Goal: Task Accomplishment & Management: Use online tool/utility

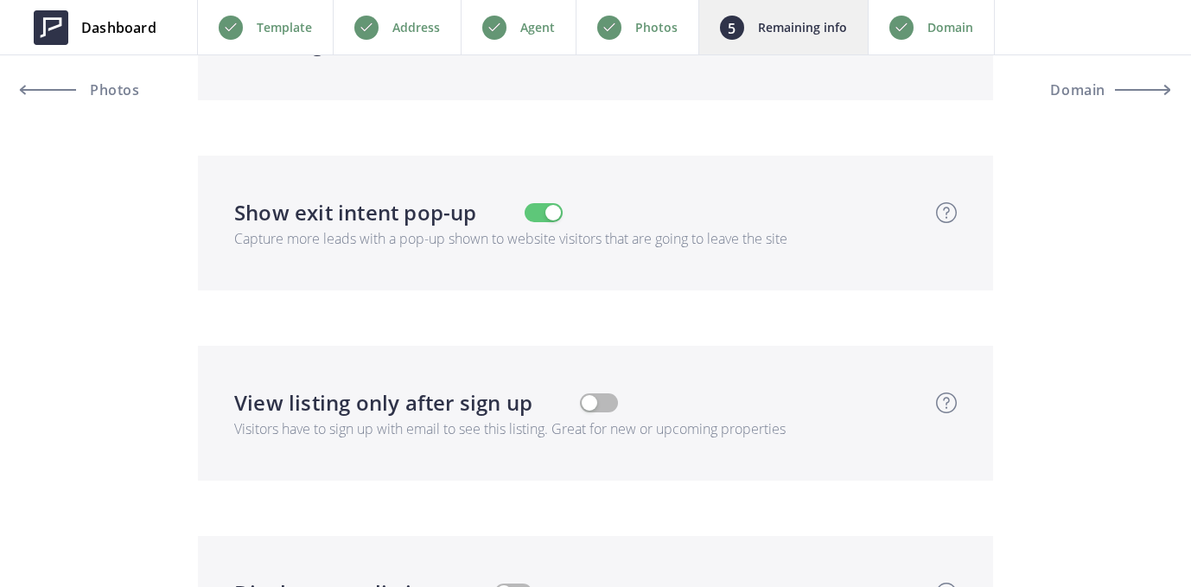
scroll to position [4885, 0]
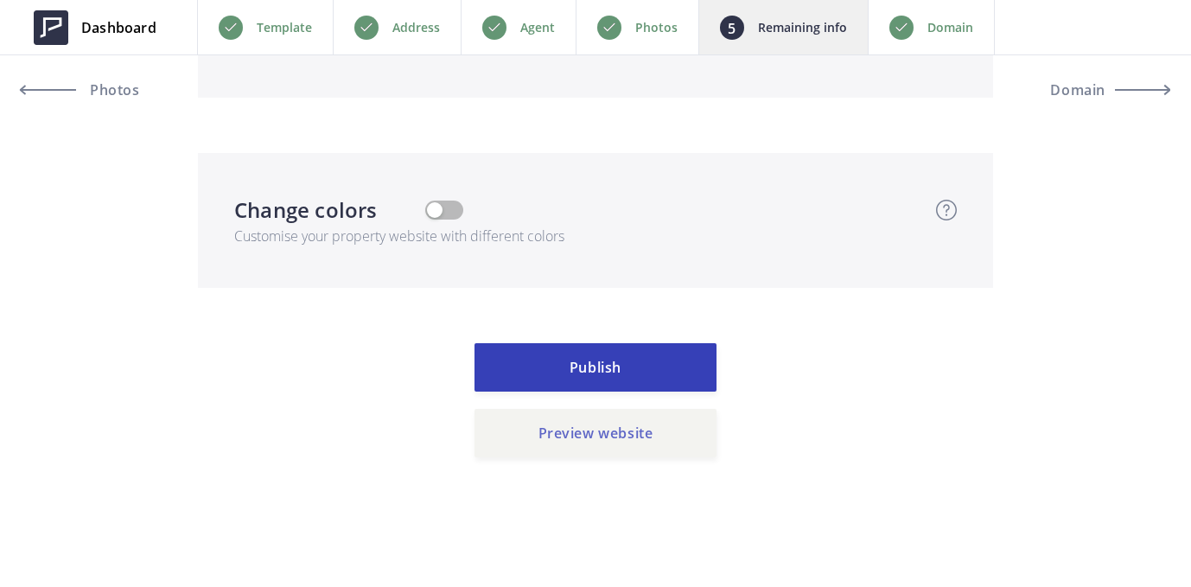
click at [562, 437] on button "Preview website" at bounding box center [595, 433] width 242 height 48
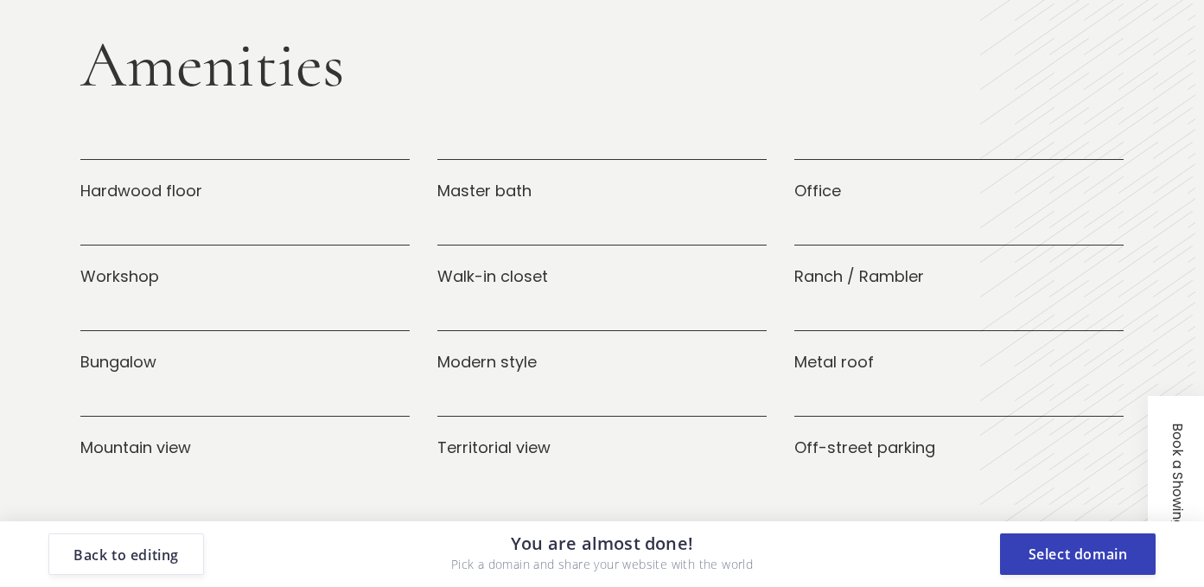
scroll to position [2070, 0]
click at [1061, 554] on button "Select domain" at bounding box center [1078, 553] width 156 height 41
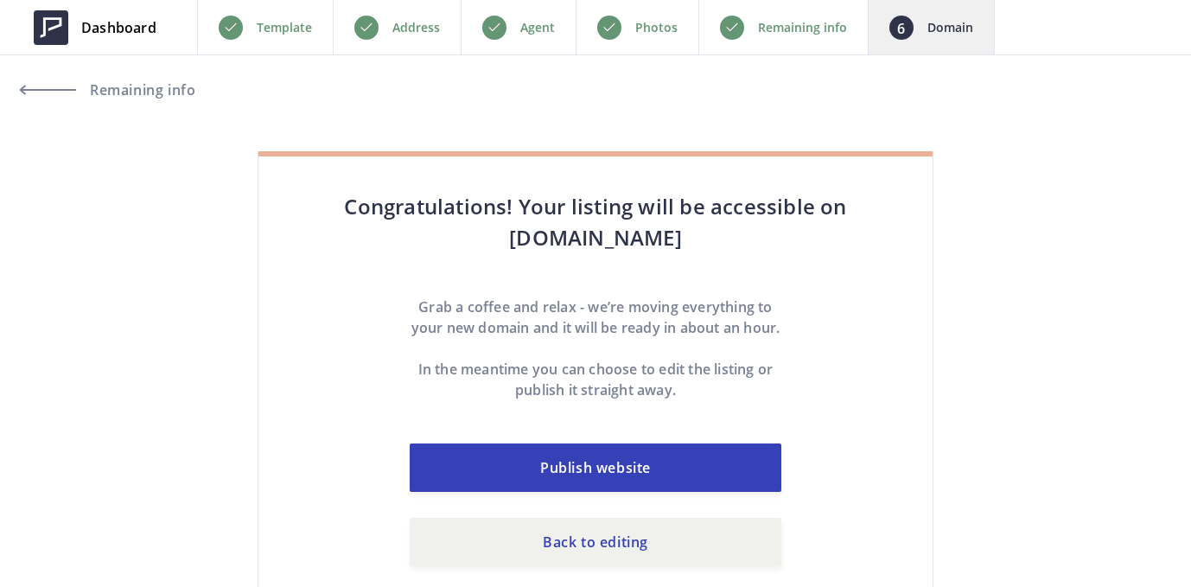
scroll to position [35, 0]
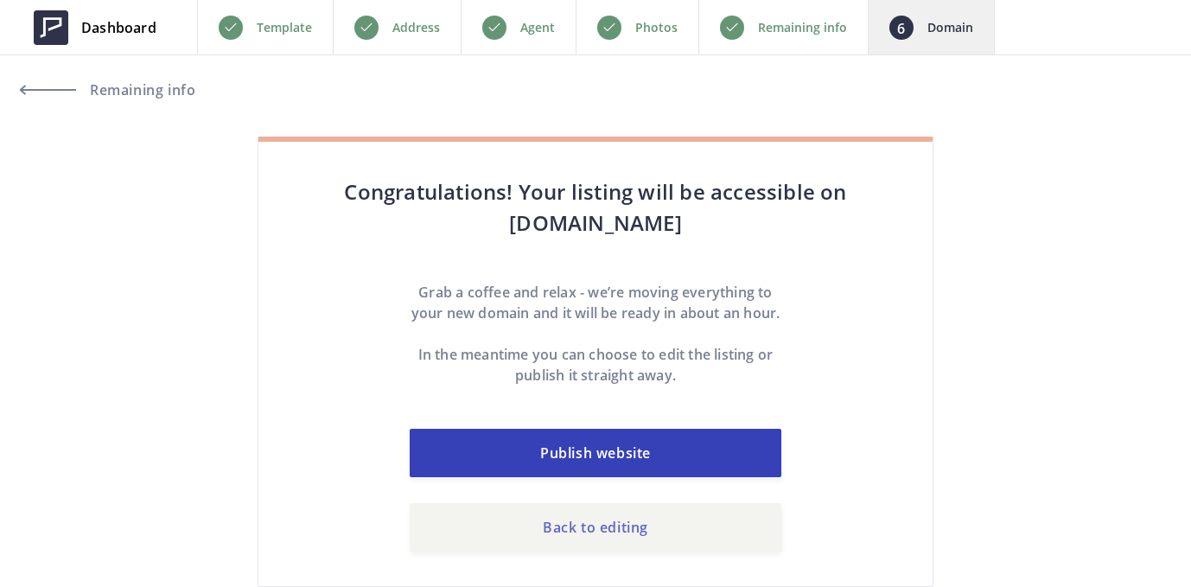
click at [610, 527] on link "Back to editing" at bounding box center [596, 527] width 372 height 48
